Goal: Information Seeking & Learning: Learn about a topic

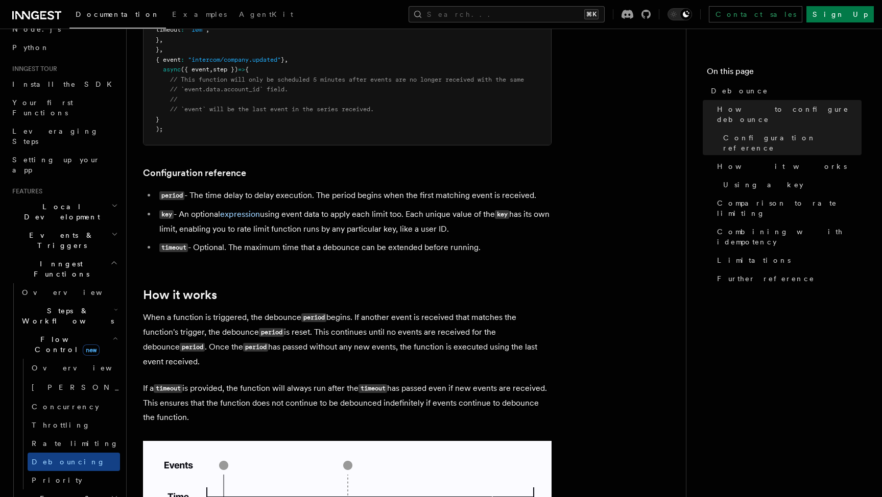
scroll to position [63, 0]
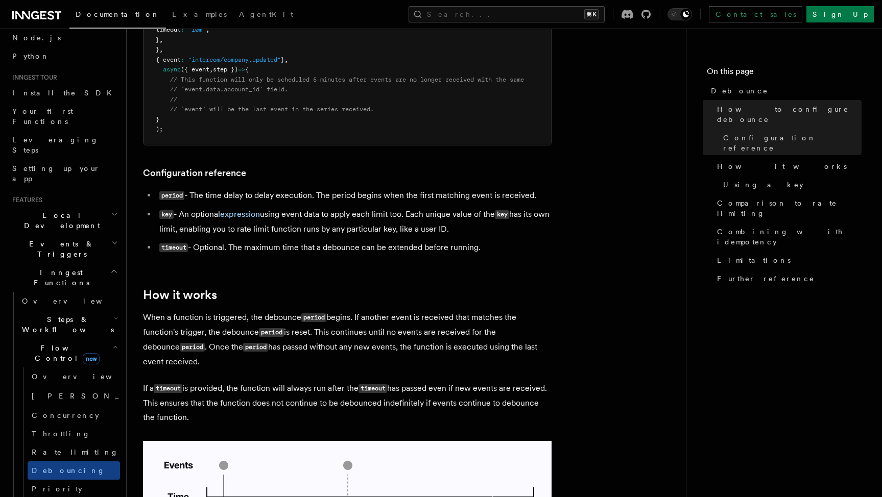
click at [96, 235] on h2 "Events & Triggers" at bounding box center [64, 249] width 112 height 29
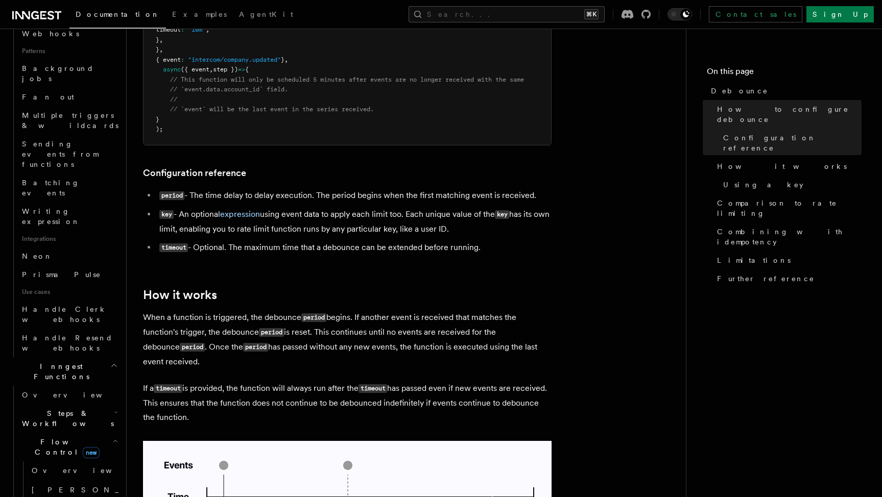
scroll to position [477, 0]
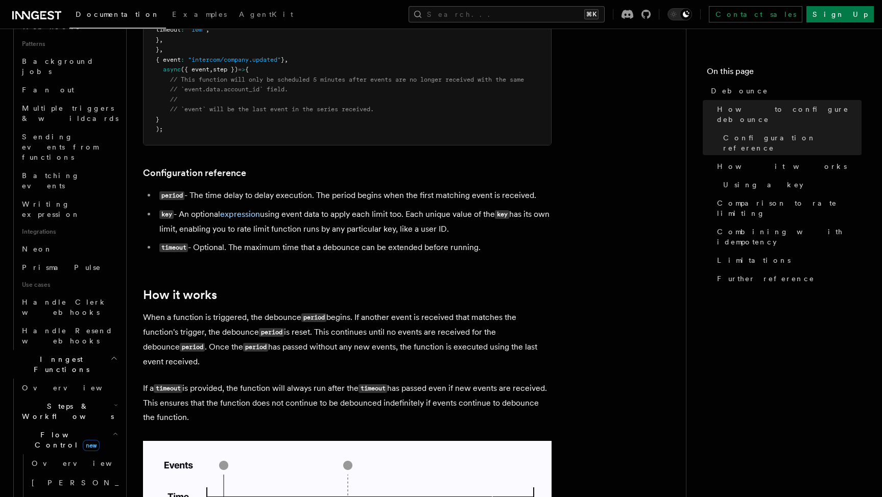
click at [77, 401] on span "Steps & Workflows" at bounding box center [66, 411] width 96 height 20
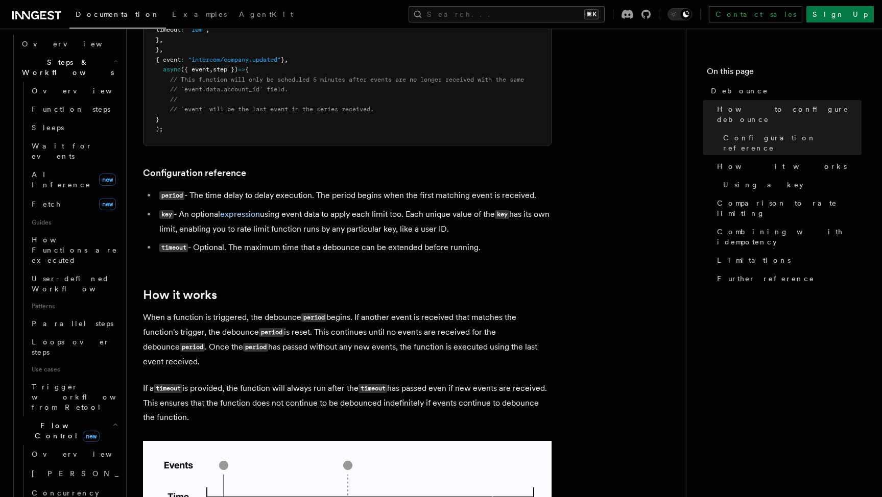
scroll to position [830, 0]
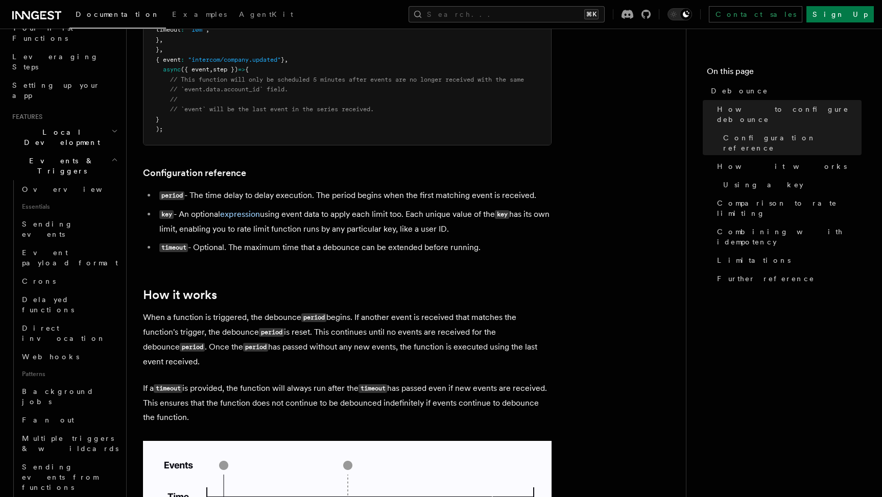
scroll to position [0, 0]
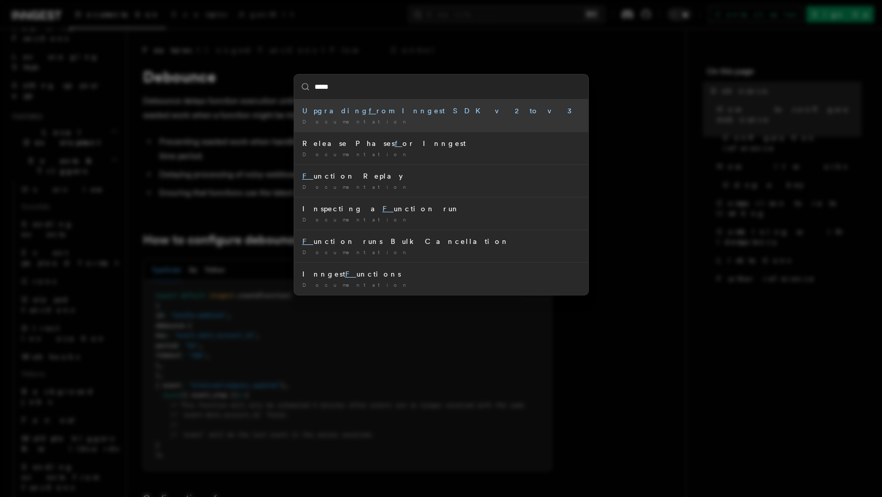
type input "******"
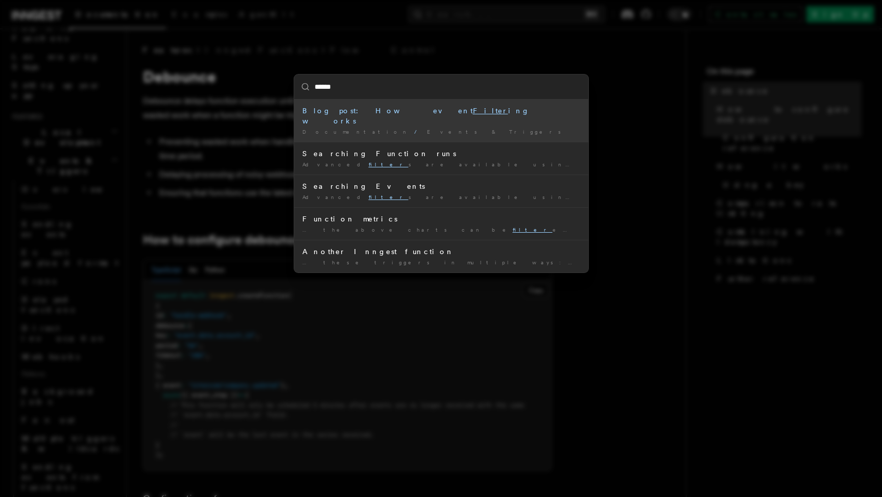
click at [411, 113] on div "Blog post: How event Filter ing works" at bounding box center [441, 116] width 278 height 20
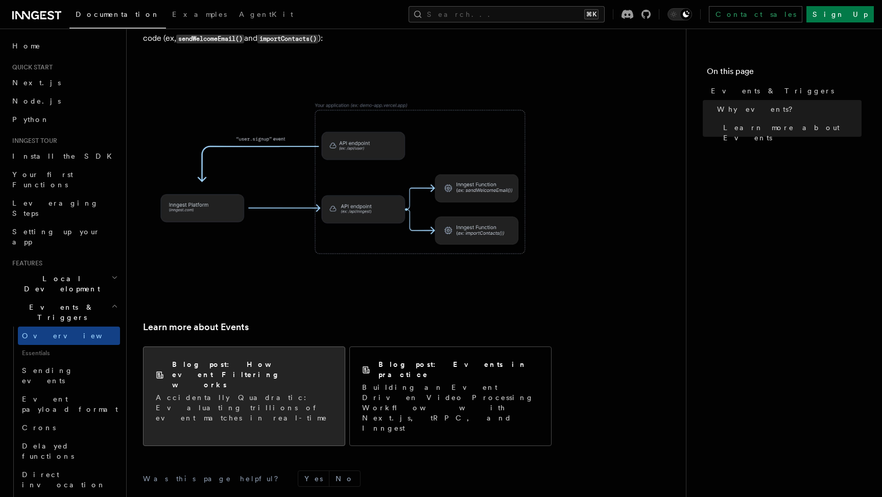
scroll to position [544, 0]
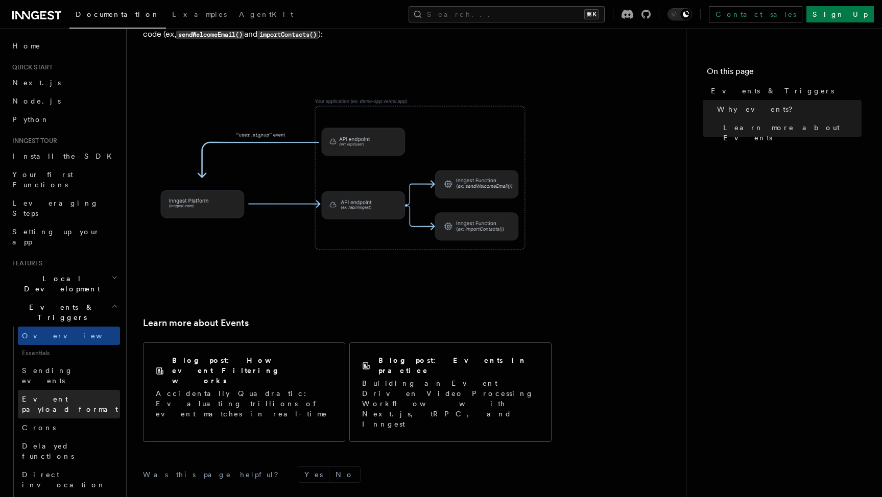
click at [65, 390] on link "Event payload format" at bounding box center [69, 404] width 102 height 29
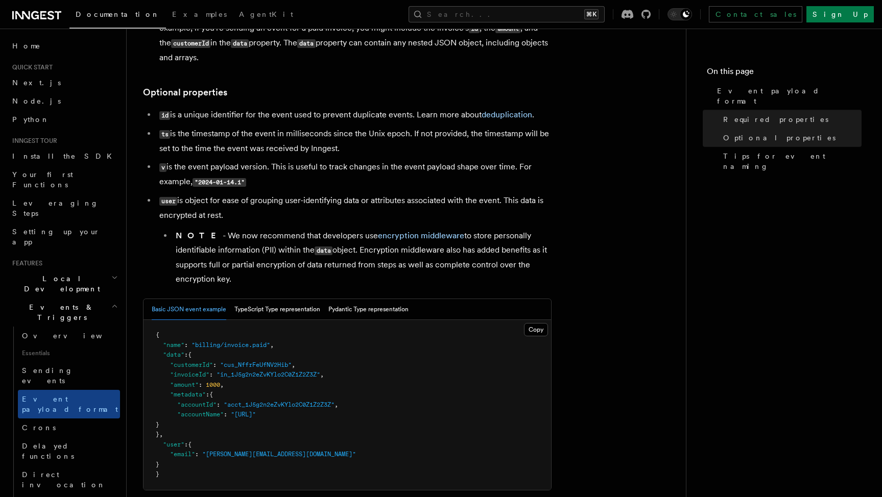
scroll to position [176, 0]
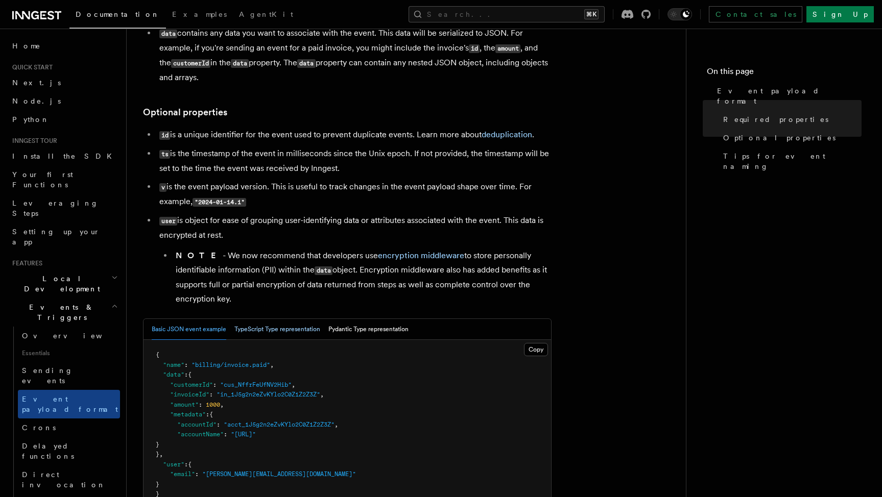
click at [293, 329] on button "TypeScript Type representation" at bounding box center [277, 329] width 86 height 21
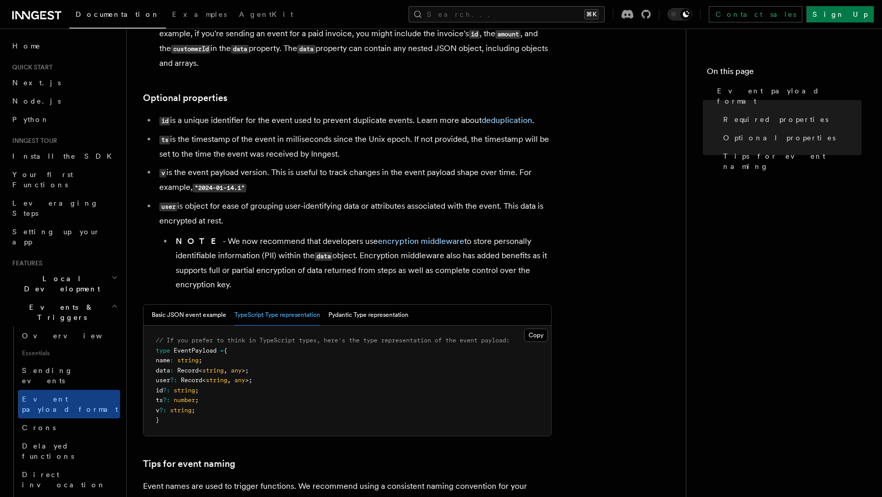
scroll to position [196, 0]
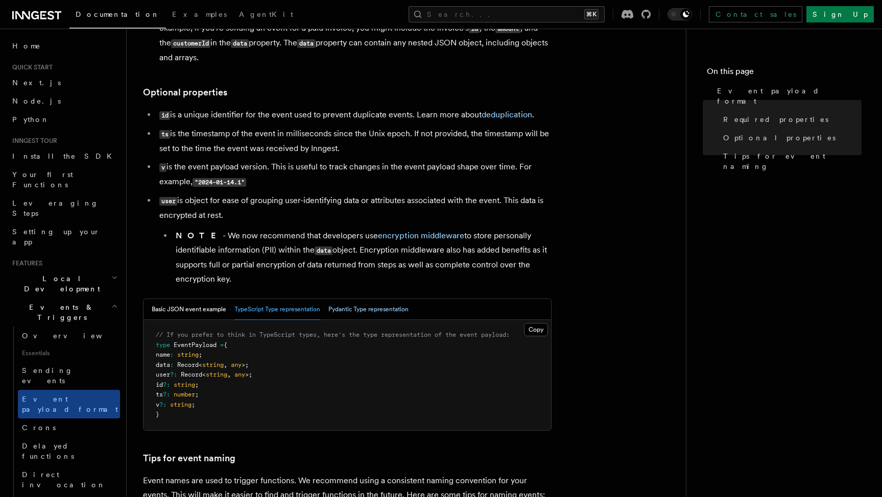
click at [365, 313] on button "Pydantic Type representation" at bounding box center [368, 309] width 80 height 21
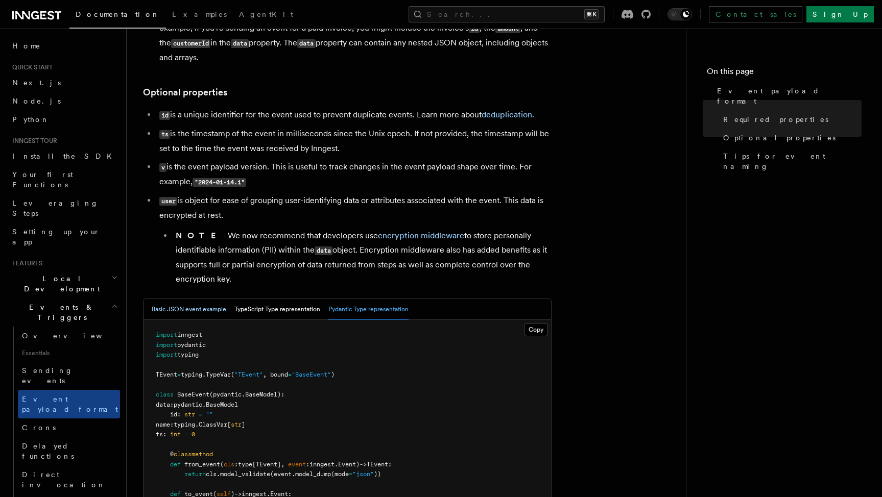
click at [215, 310] on button "Basic JSON event example" at bounding box center [189, 309] width 75 height 21
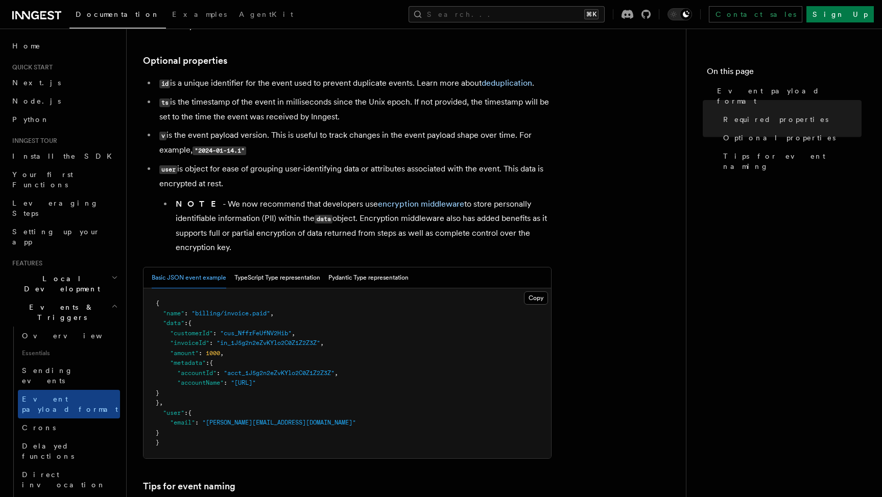
scroll to position [229, 0]
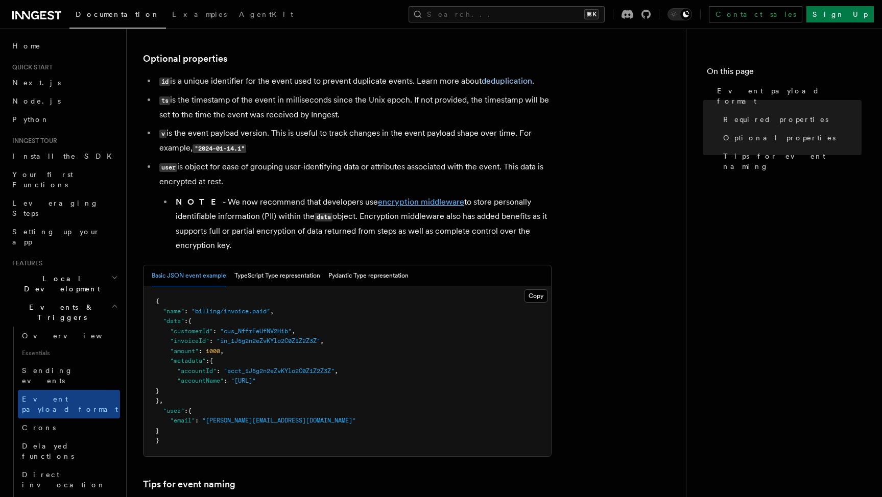
click at [400, 204] on link "encryption middleware" at bounding box center [421, 202] width 86 height 10
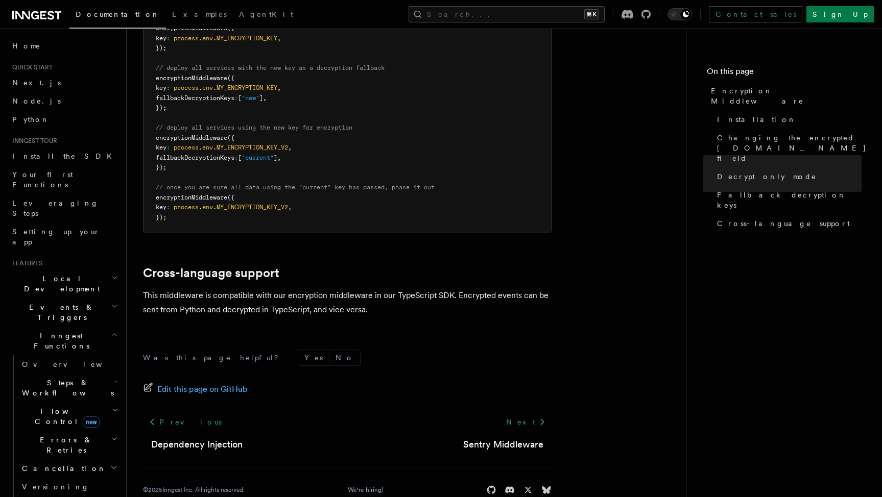
scroll to position [773, 0]
click at [45, 406] on span "Flow Control new" at bounding box center [65, 416] width 94 height 20
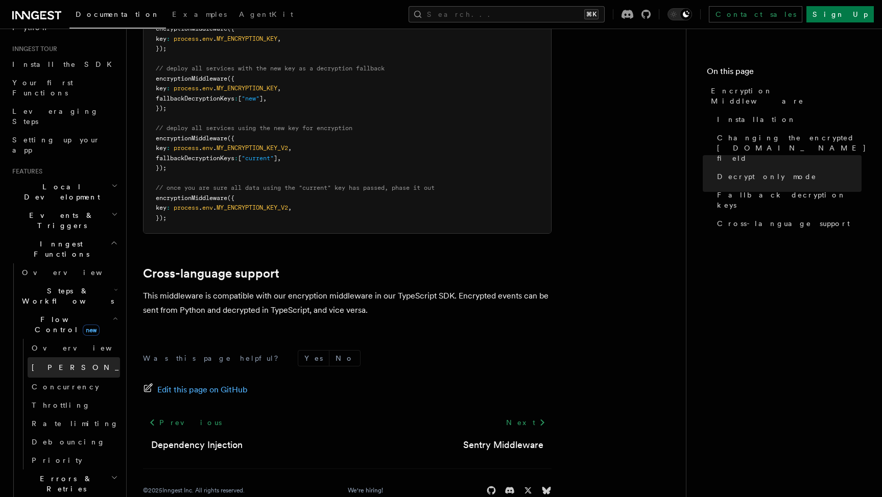
scroll to position [94, 0]
click at [78, 468] on h2 "Errors & Retries" at bounding box center [69, 482] width 102 height 29
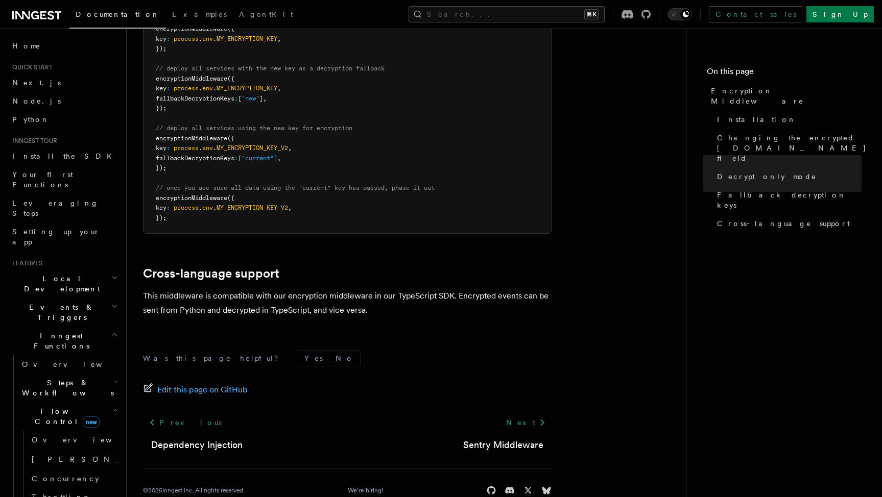
scroll to position [0, 0]
click at [72, 298] on h2 "Events & Triggers" at bounding box center [64, 312] width 112 height 29
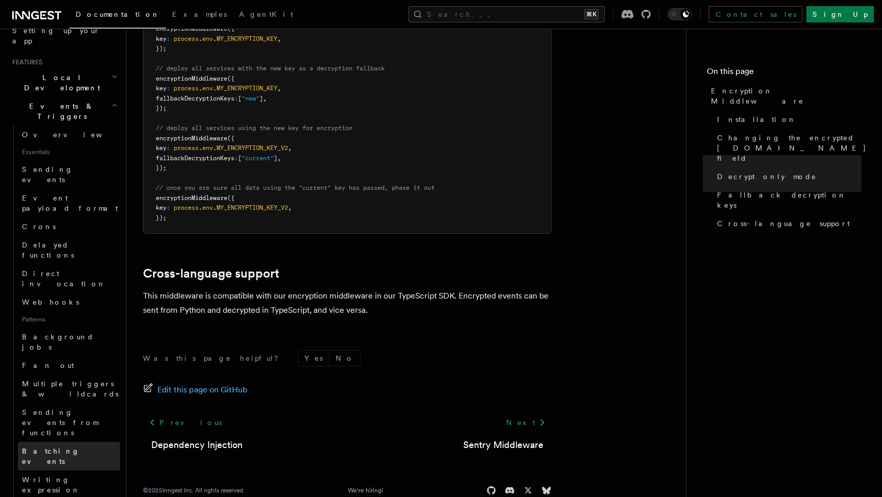
scroll to position [198, 0]
click at [67, 445] on link "Batching events" at bounding box center [69, 459] width 102 height 29
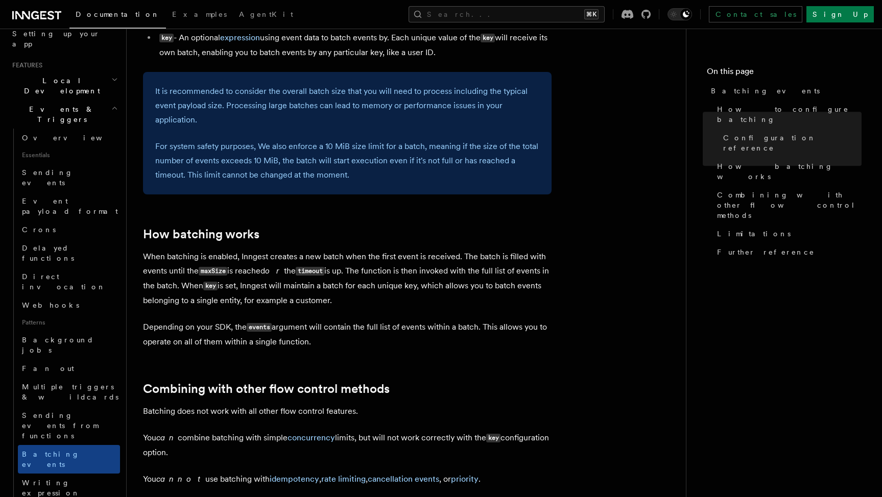
scroll to position [666, 0]
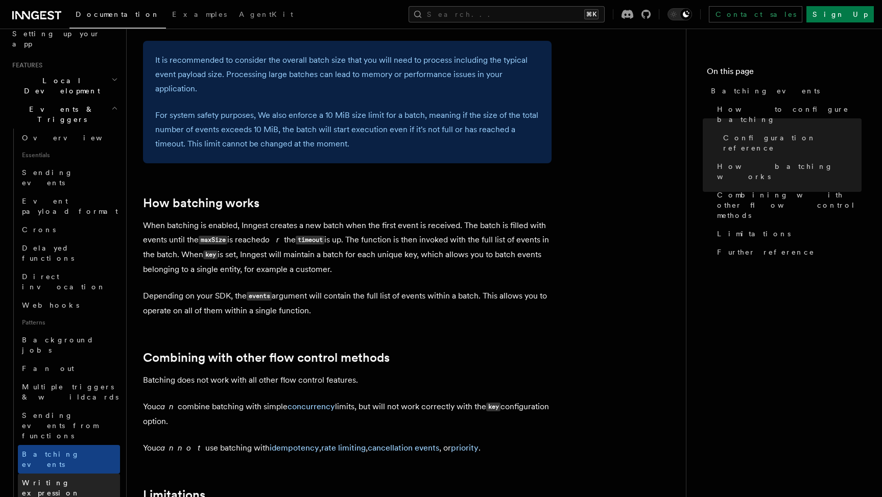
click at [70, 479] on span "Writing expression" at bounding box center [51, 488] width 58 height 18
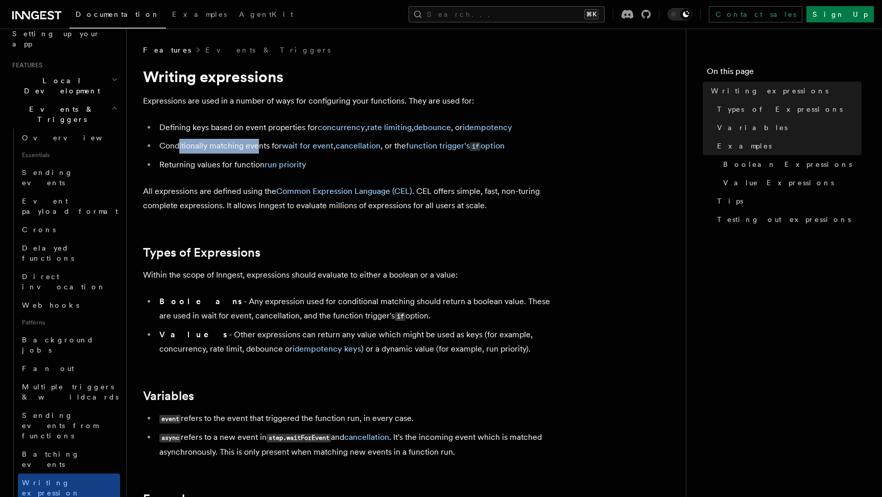
drag, startPoint x: 177, startPoint y: 146, endPoint x: 258, endPoint y: 145, distance: 81.2
click at [258, 145] on li "Conditionally matching events for wait for event , cancellation , or the functi…" at bounding box center [353, 146] width 395 height 15
click at [457, 148] on link "function trigger's if option" at bounding box center [455, 146] width 99 height 10
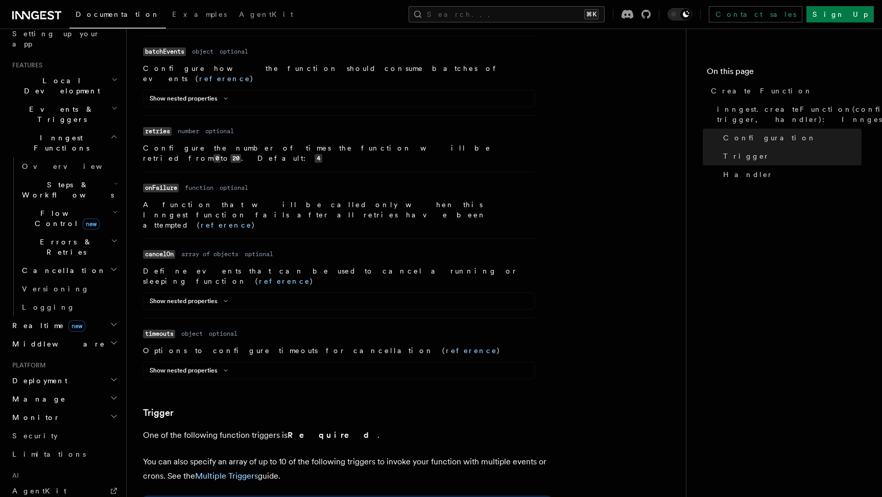
scroll to position [1043, 0]
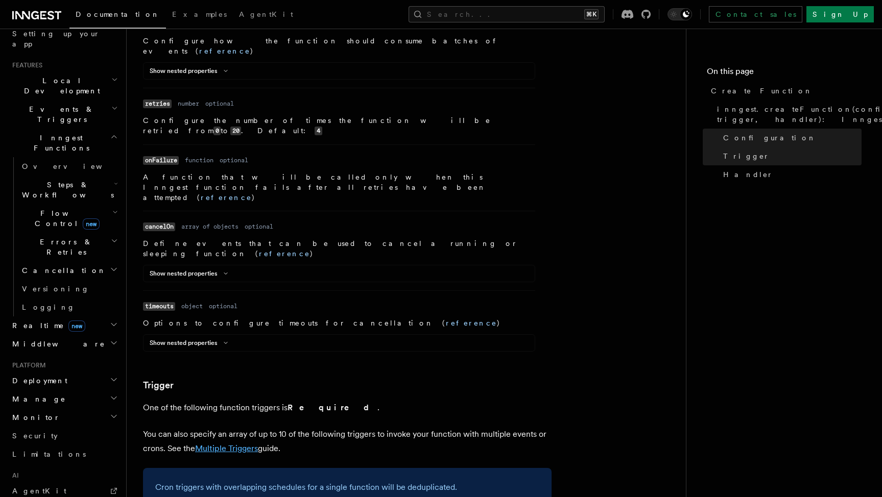
click at [226, 444] on link "Multiple Triggers" at bounding box center [226, 449] width 63 height 10
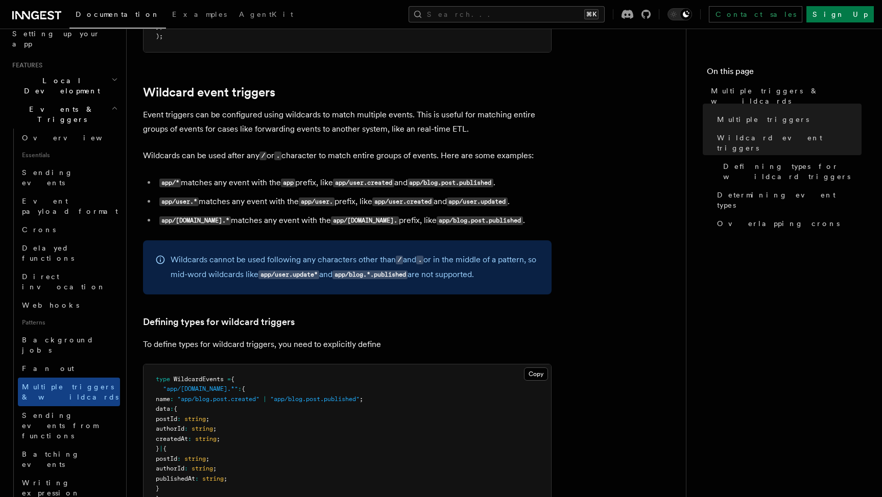
scroll to position [367, 0]
